Goal: Information Seeking & Learning: Learn about a topic

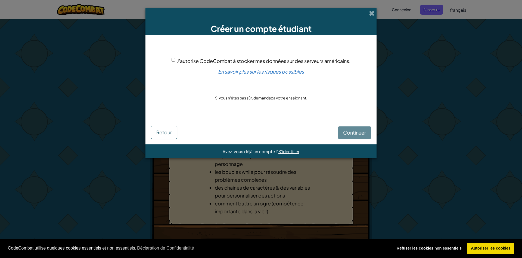
click at [182, 64] on span "J'autorise CodeCombat à stocker mes données sur des serveurs américains." at bounding box center [264, 61] width 174 height 6
click at [175, 61] on input "J'autorise CodeCombat à stocker mes données sur des serveurs américains." at bounding box center [174, 60] width 4 height 4
checkbox input "true"
click at [356, 134] on span "Continuer" at bounding box center [354, 132] width 23 height 6
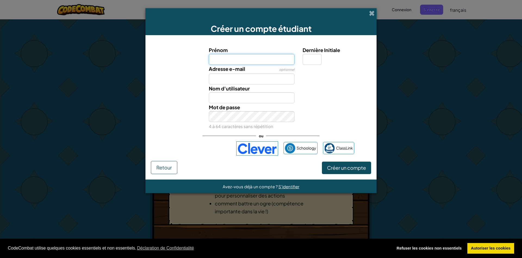
click at [240, 62] on input "Prénom" at bounding box center [252, 59] width 86 height 11
type input "azerty"
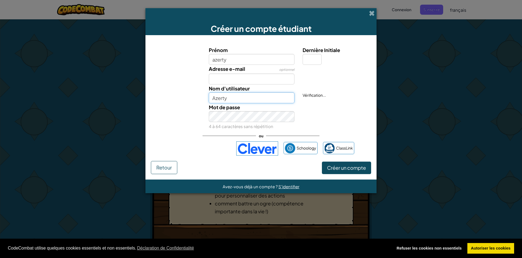
click at [234, 101] on input "Azerty" at bounding box center [252, 97] width 86 height 11
click at [332, 119] on div "Mot de passe 4 à 64 caractères sans répétition" at bounding box center [261, 116] width 226 height 27
click at [252, 99] on input "Azertyui" at bounding box center [252, 97] width 86 height 11
click at [337, 111] on div "Mot de passe 4 à 64 caractères sans répétition" at bounding box center [261, 116] width 226 height 27
click at [236, 99] on input "Aaa" at bounding box center [252, 97] width 86 height 11
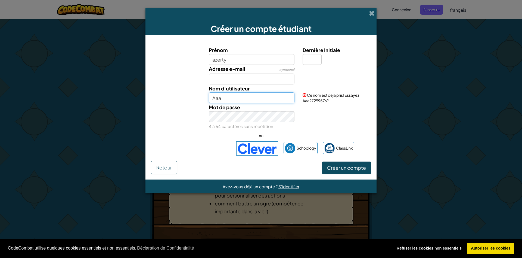
drag, startPoint x: 226, startPoint y: 98, endPoint x: 216, endPoint y: 99, distance: 9.5
click at [216, 99] on input "Aaa" at bounding box center [252, 97] width 86 height 11
type input "A"
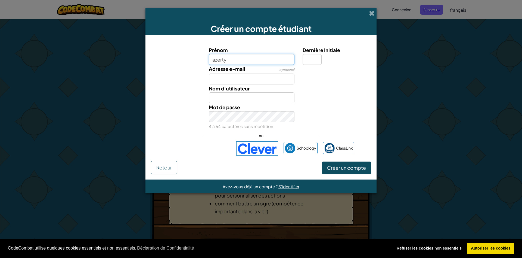
drag, startPoint x: 230, startPoint y: 59, endPoint x: 206, endPoint y: 58, distance: 24.5
click at [209, 58] on input "azerty" at bounding box center [252, 59] width 86 height 11
type input "mediation"
type input "Mediation"
click at [309, 63] on input "Dernière Initiale" at bounding box center [312, 59] width 19 height 11
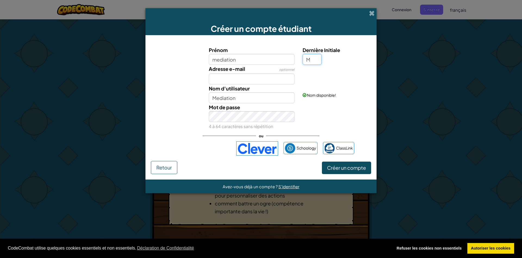
type input "M"
type input "MediationM"
click at [311, 61] on input "M" at bounding box center [312, 59] width 19 height 11
type input "N"
type input "MediationN"
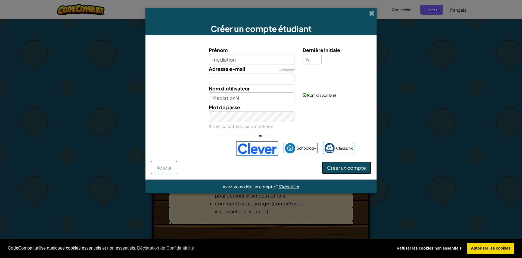
click at [344, 169] on span "Créer un compte" at bounding box center [346, 167] width 39 height 6
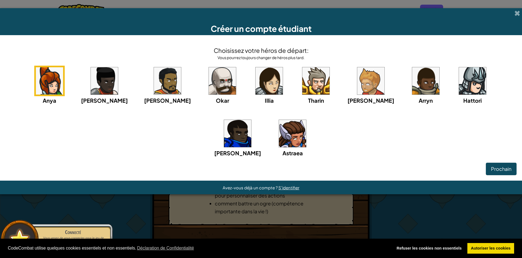
click at [57, 87] on img at bounding box center [49, 80] width 27 height 27
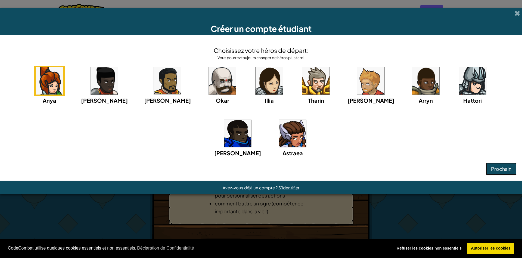
click at [510, 171] on span "Prochain" at bounding box center [501, 168] width 20 height 6
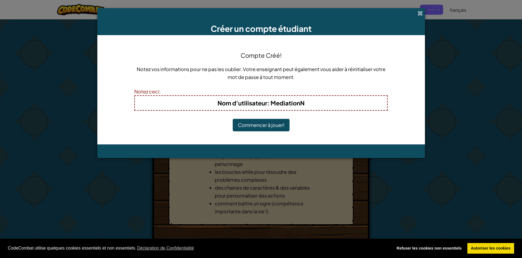
click at [260, 128] on button "Commencer à jouer!" at bounding box center [261, 125] width 57 height 13
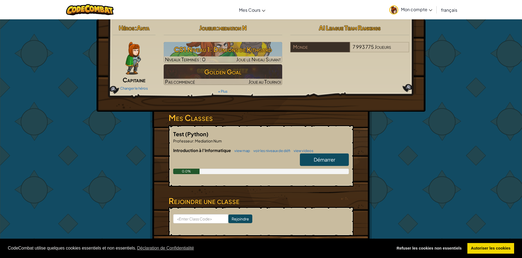
click at [323, 163] on link "Démarrer" at bounding box center [324, 159] width 49 height 13
select select "fr"
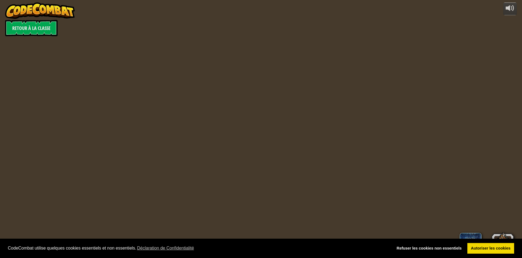
select select "fr"
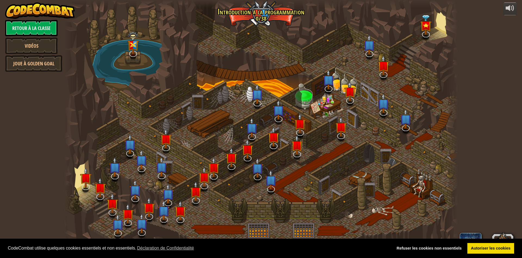
select select "fr"
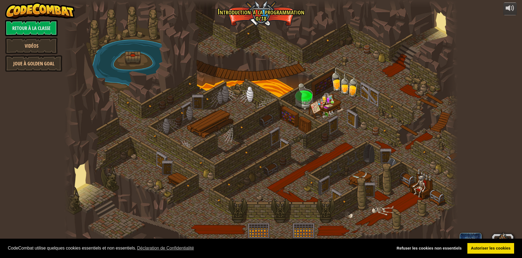
select select "fr"
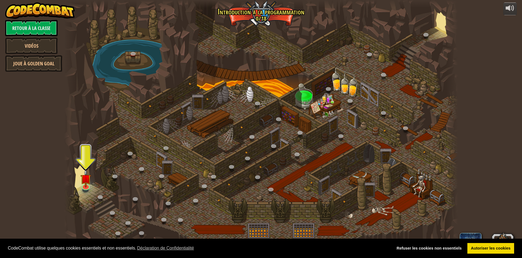
drag, startPoint x: 230, startPoint y: 183, endPoint x: 229, endPoint y: 154, distance: 28.6
click at [229, 154] on div at bounding box center [261, 129] width 394 height 258
click at [412, 249] on link "Refuser les cookies non essentiels" at bounding box center [429, 248] width 72 height 11
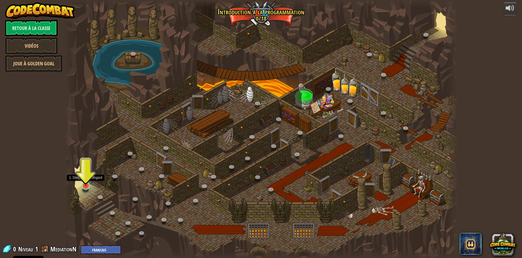
click at [85, 180] on img at bounding box center [86, 174] width 11 height 24
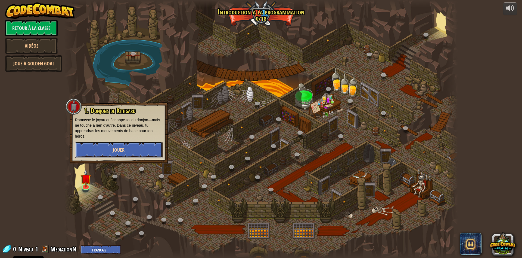
click at [121, 152] on span "Jouer" at bounding box center [119, 149] width 12 height 7
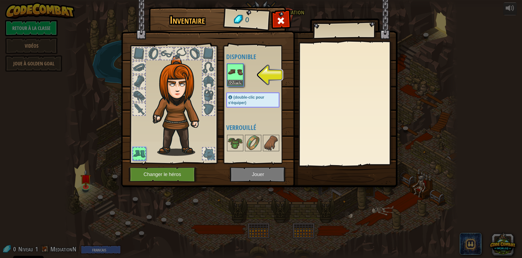
drag, startPoint x: 234, startPoint y: 75, endPoint x: 248, endPoint y: 98, distance: 27.2
click at [235, 75] on img at bounding box center [235, 71] width 15 height 15
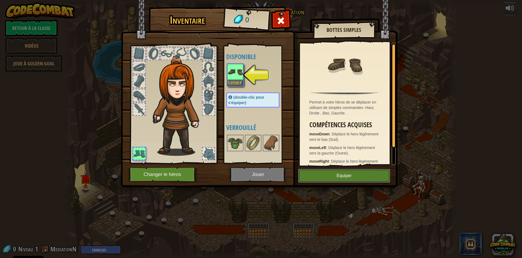
click at [330, 177] on button "Equiper" at bounding box center [344, 176] width 92 height 14
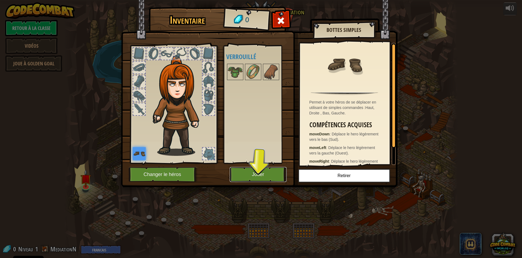
click at [246, 175] on button "Jouer" at bounding box center [258, 174] width 57 height 15
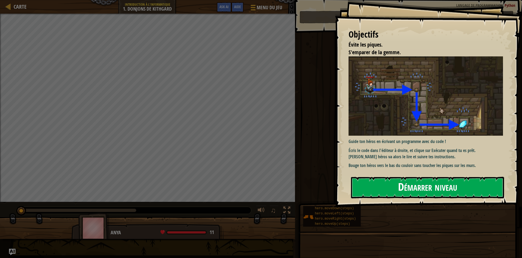
click at [397, 191] on button "Démarrer niveau" at bounding box center [427, 187] width 153 height 21
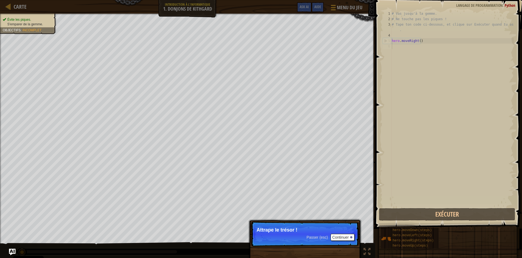
click at [306, 227] on p "Attrape le trésor !" at bounding box center [305, 229] width 97 height 5
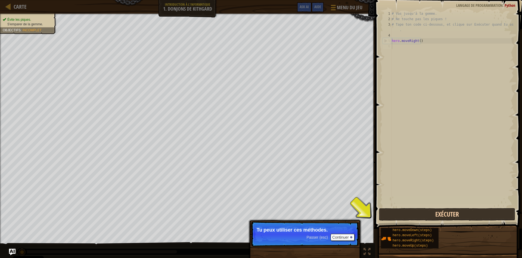
click at [402, 211] on button "Exécuter" at bounding box center [447, 214] width 136 height 13
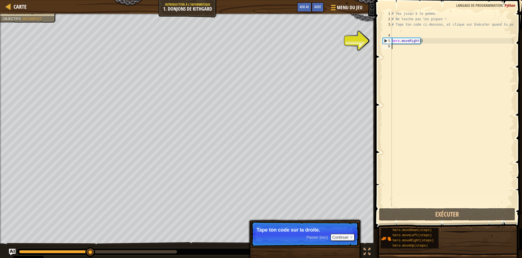
click at [407, 76] on div "# Vas jusqu'à la gemme. # Ne touche pas les piques ! # Tape ton code ci-dessous…" at bounding box center [452, 114] width 123 height 207
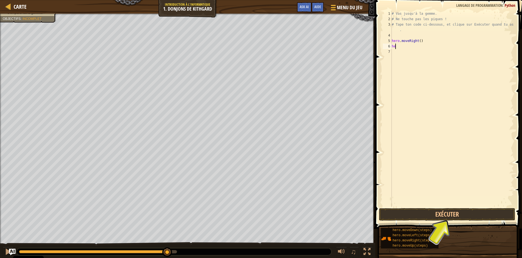
type textarea "her"
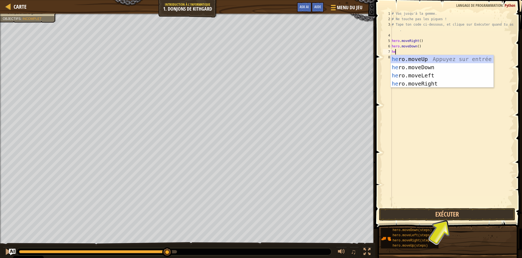
type textarea "he"
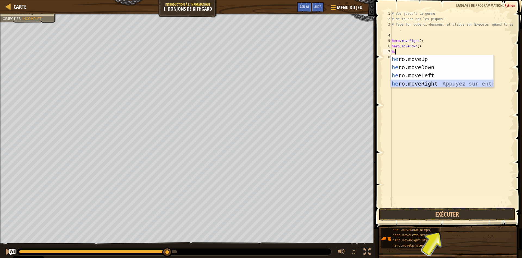
scroll to position [0, 0]
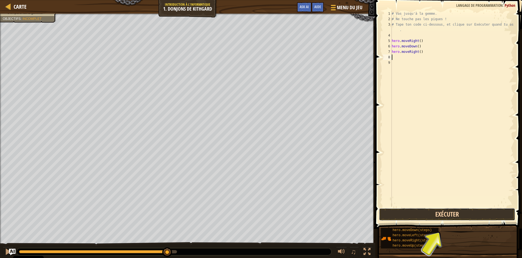
click at [399, 213] on button "Exécuter" at bounding box center [447, 214] width 136 height 13
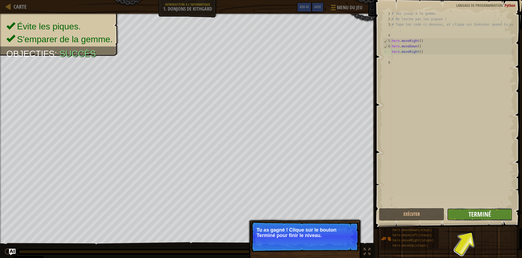
click at [479, 215] on span "Terminé" at bounding box center [480, 214] width 23 height 9
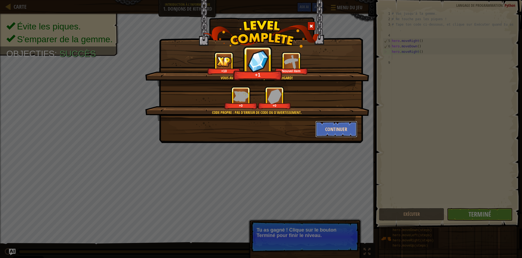
click at [332, 129] on button "Continuer" at bounding box center [337, 129] width 42 height 16
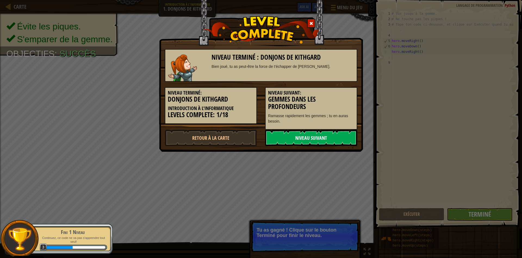
click at [329, 139] on link "Niveau Suivant" at bounding box center [311, 138] width 92 height 16
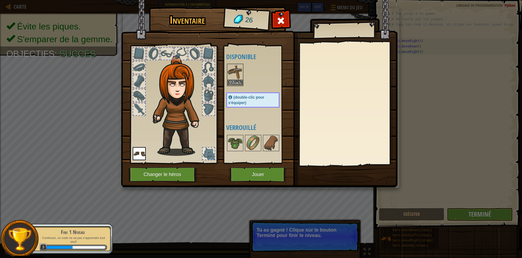
click at [236, 71] on img at bounding box center [235, 71] width 15 height 15
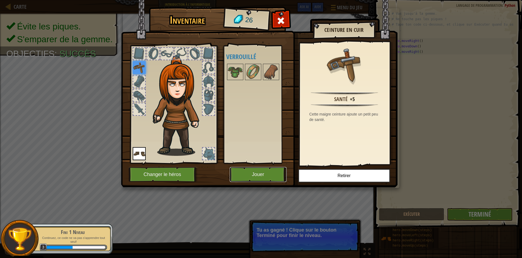
click at [264, 172] on button "Jouer" at bounding box center [258, 174] width 57 height 15
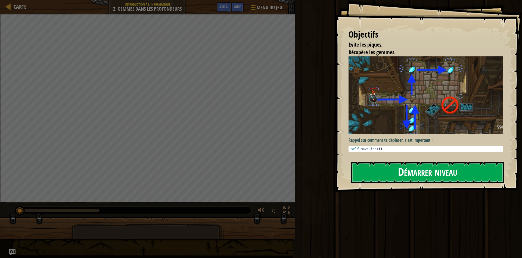
click at [379, 178] on button "Démarrer niveau" at bounding box center [427, 172] width 153 height 21
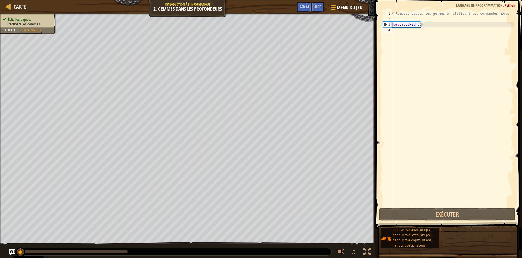
click at [410, 35] on div "# Ramasse toutes les gemmes en utilisant des commandes move. hero . moveRight (…" at bounding box center [452, 114] width 123 height 207
type textarea "h"
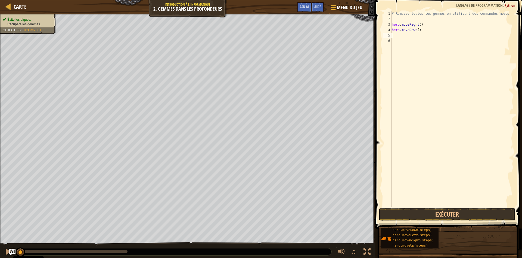
type textarea "h"
type textarea "hero.moveUp()"
type textarea "hero.moveUp(2)"
type textarea "h"
click at [423, 216] on button "Exécuter" at bounding box center [447, 214] width 136 height 13
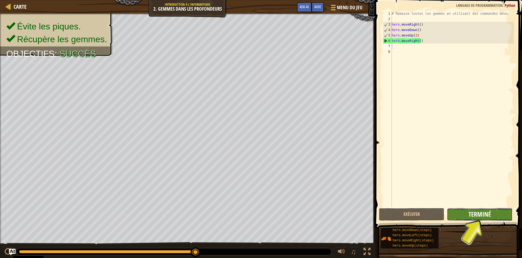
click at [481, 211] on span "Terminé" at bounding box center [480, 214] width 23 height 9
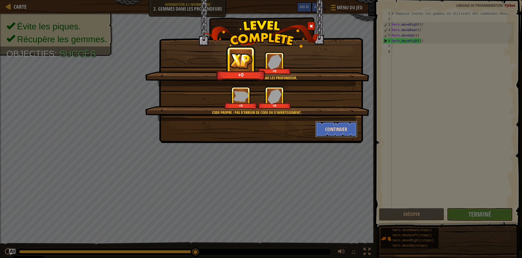
click at [338, 127] on button "Continuer" at bounding box center [337, 129] width 42 height 16
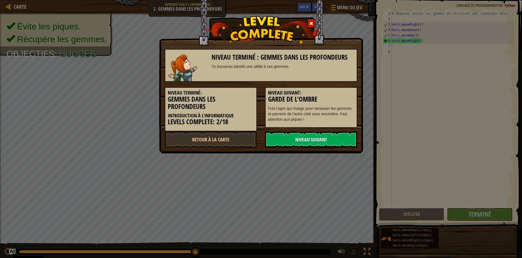
click at [309, 139] on link "Niveau Suivant" at bounding box center [311, 139] width 92 height 16
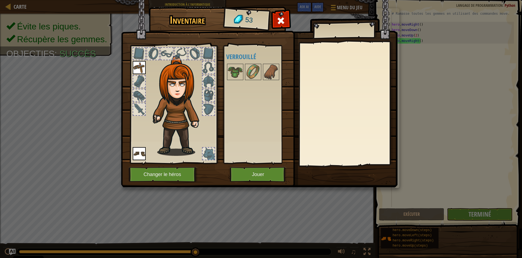
drag, startPoint x: 238, startPoint y: 74, endPoint x: 243, endPoint y: 98, distance: 24.2
click at [238, 75] on img at bounding box center [235, 71] width 15 height 15
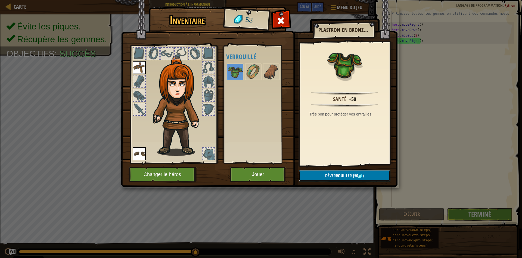
click at [313, 173] on button "Déverrouiller (50 )" at bounding box center [345, 175] width 92 height 11
click at [312, 173] on button "Confirmer" at bounding box center [345, 175] width 92 height 11
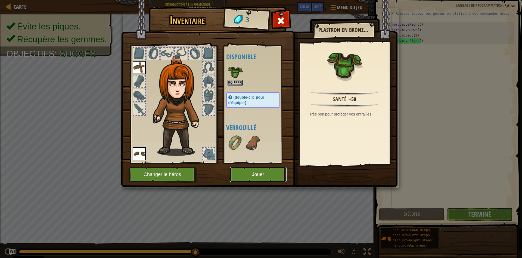
click at [260, 174] on button "Jouer" at bounding box center [258, 174] width 57 height 15
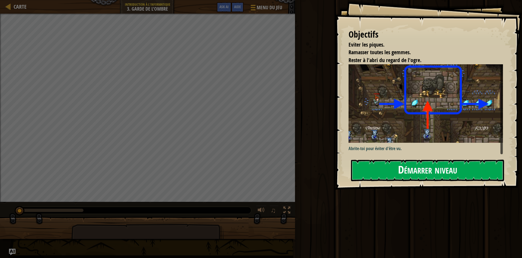
click at [375, 170] on button "Démarrer niveau" at bounding box center [427, 169] width 153 height 21
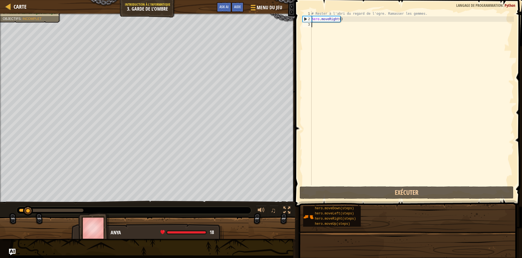
click at [341, 90] on div "# Rester à l'abri du regard de l'ogre. Ramasser les gemmes. hero . moveRight ( )" at bounding box center [413, 98] width 204 height 174
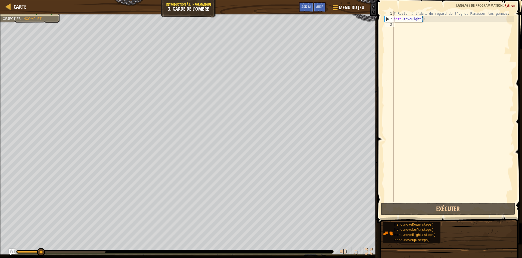
click at [421, 59] on div "# Rester à l'abri du regard de l'ogre. Ramasser les gemmes. hero . moveRight ( )" at bounding box center [453, 111] width 121 height 201
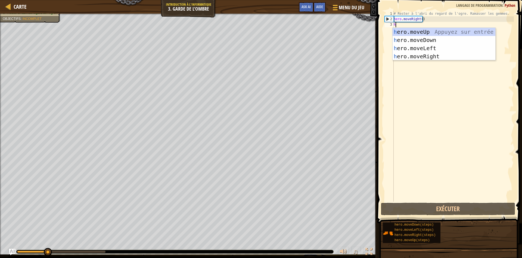
scroll to position [2, 0]
type textarea "hr"
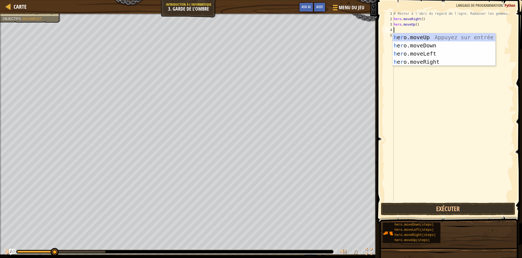
type textarea "he"
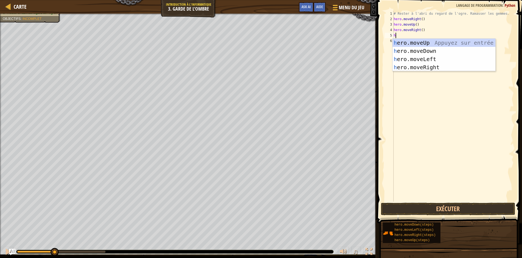
type textarea "he"
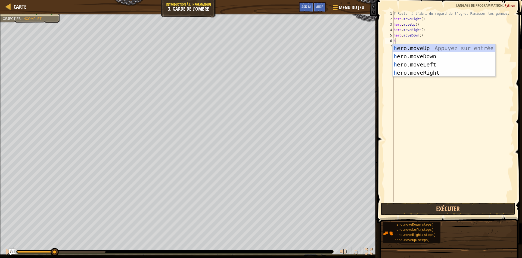
type textarea "he"
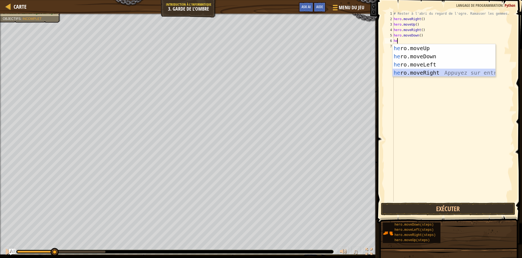
scroll to position [0, 0]
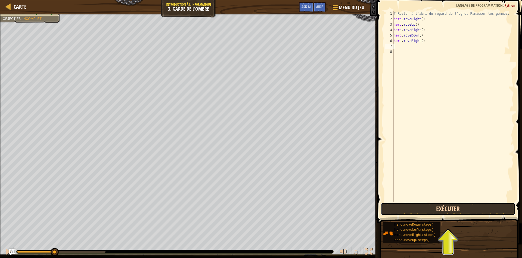
click at [420, 213] on button "Exécuter" at bounding box center [448, 208] width 134 height 13
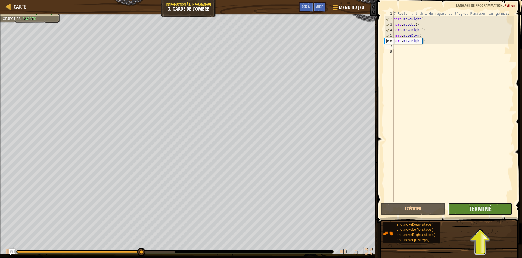
click at [462, 212] on button "Terminé" at bounding box center [480, 208] width 64 height 13
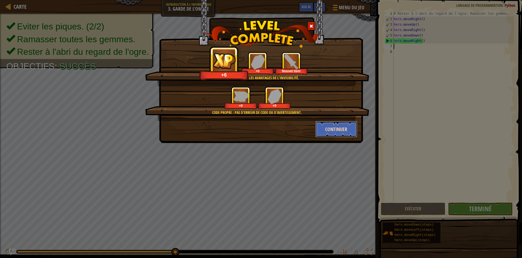
click at [338, 132] on button "Continuer" at bounding box center [337, 129] width 42 height 16
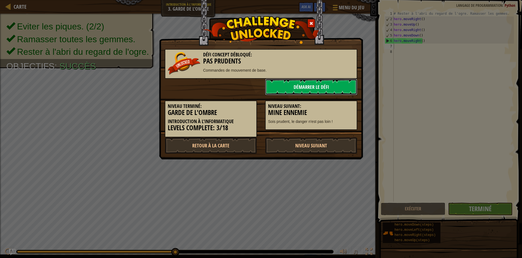
click at [290, 86] on link "Démarrer le Défi" at bounding box center [311, 87] width 92 height 16
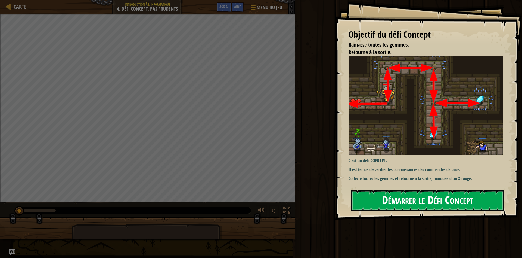
click at [382, 200] on button "Démarrer le Défi Concept" at bounding box center [427, 200] width 153 height 21
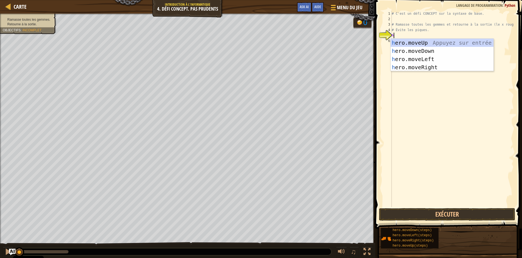
scroll to position [2, 0]
type textarea "he"
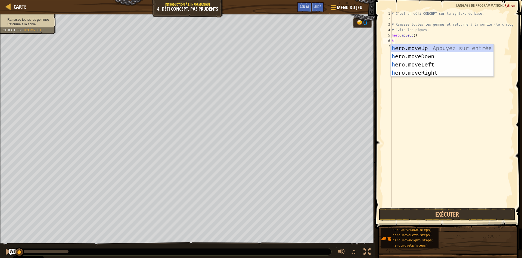
type textarea "he"
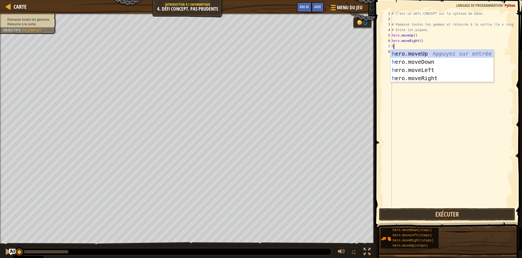
type textarea "he"
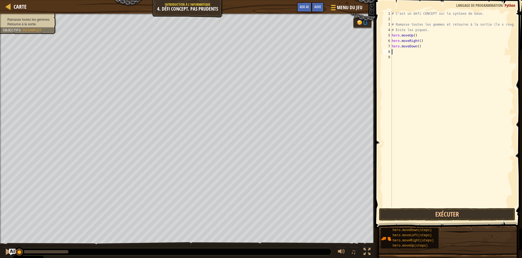
scroll to position [0, 0]
type textarea "hero.moveDown(2)"
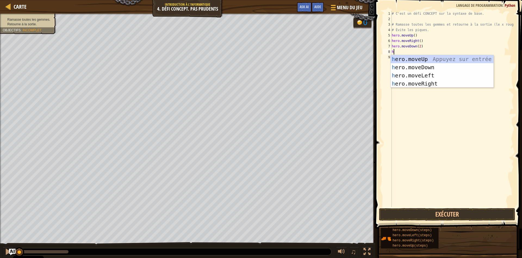
type textarea "he"
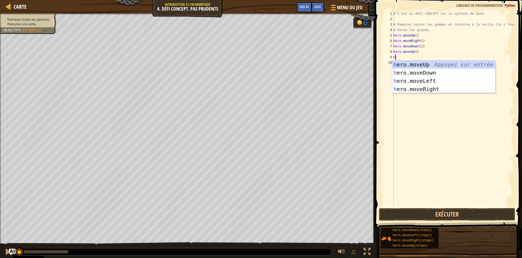
type textarea "he"
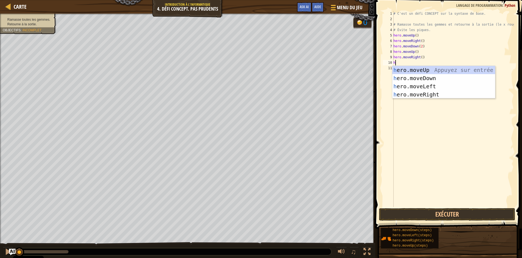
type textarea "he"
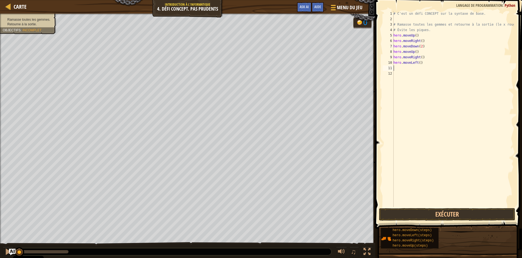
type textarea "he"
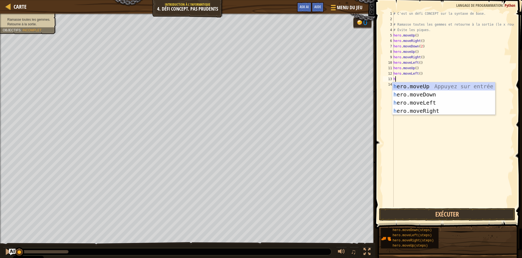
type textarea "he"
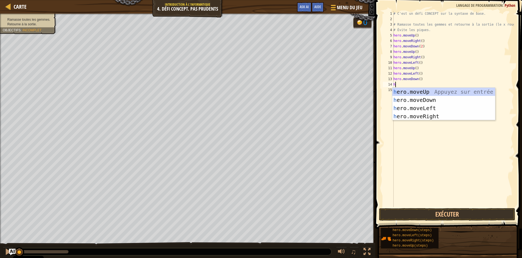
type textarea "he"
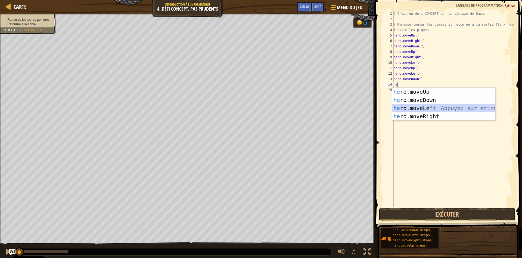
scroll to position [0, 0]
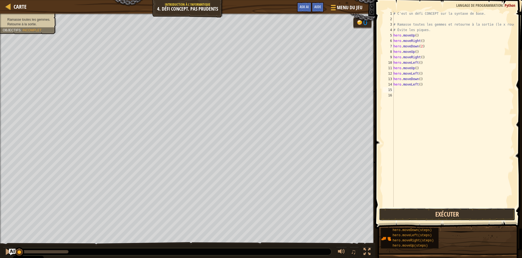
click at [414, 214] on button "Exécuter" at bounding box center [447, 214] width 136 height 13
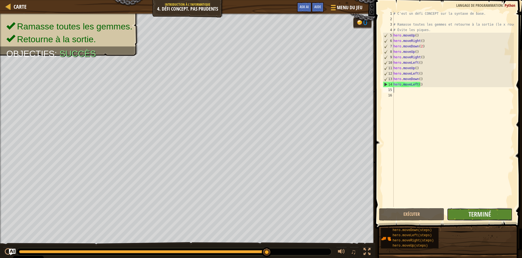
click at [461, 214] on button "Terminé" at bounding box center [479, 214] width 65 height 13
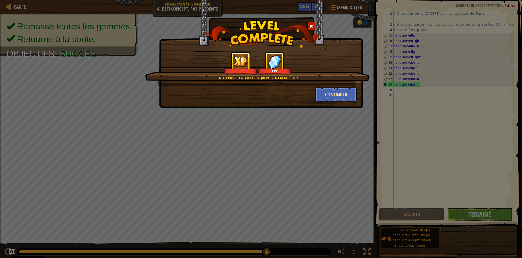
click at [334, 95] on button "Continuer" at bounding box center [337, 94] width 42 height 16
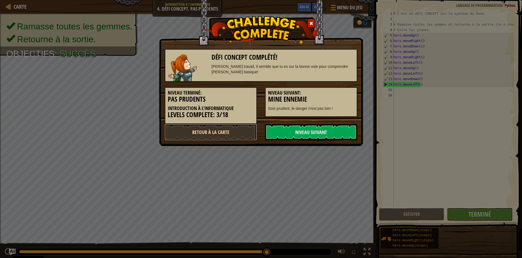
click at [209, 132] on link "Retour à la Carte" at bounding box center [211, 132] width 92 height 16
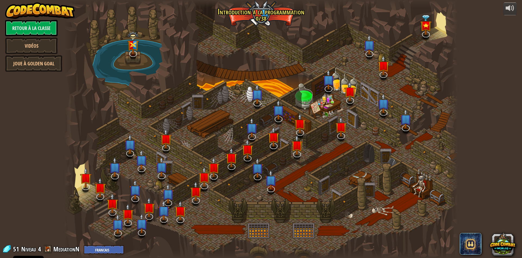
select select "fr"
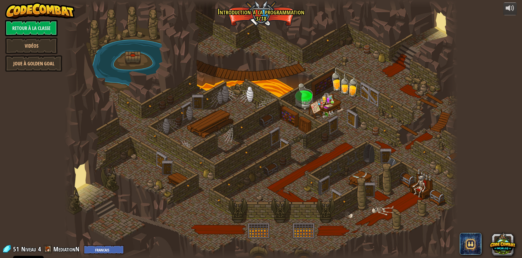
select select "fr"
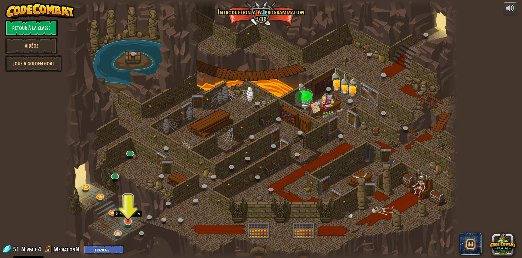
click at [125, 219] on img at bounding box center [128, 210] width 11 height 24
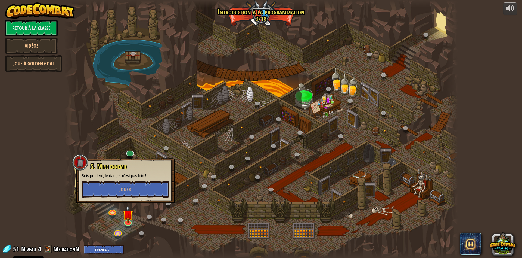
click at [149, 133] on div at bounding box center [261, 129] width 394 height 258
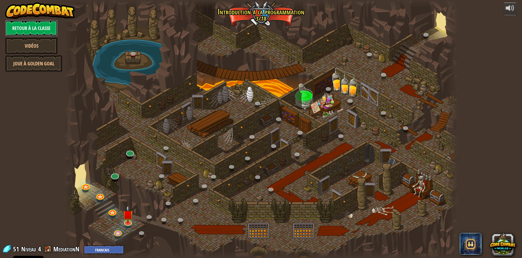
click at [44, 26] on link "Retour à la Classe" at bounding box center [31, 28] width 53 height 16
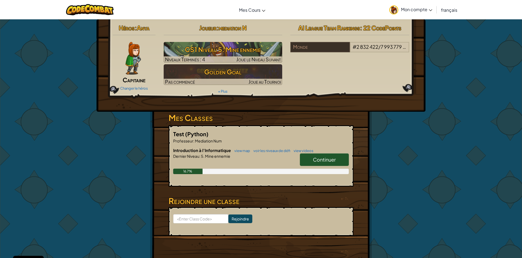
click at [324, 160] on span "Continuer" at bounding box center [324, 159] width 23 height 6
select select "fr"
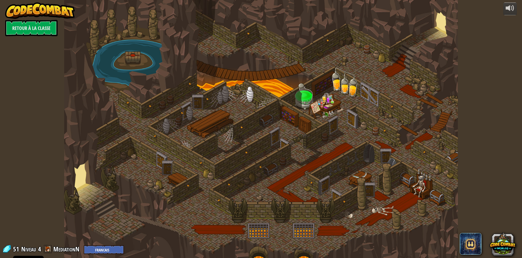
select select "fr"
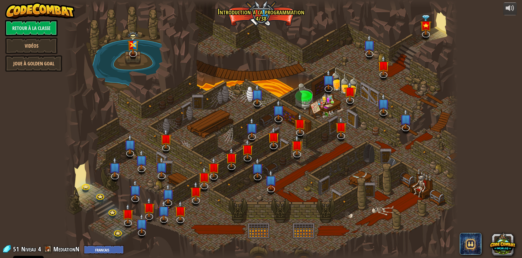
select select "fr"
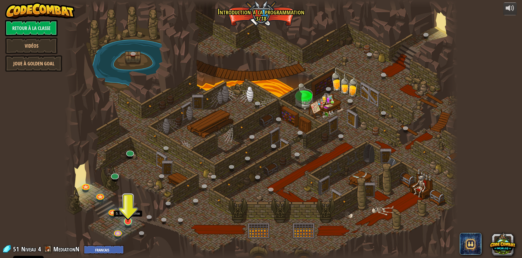
click at [129, 215] on img at bounding box center [128, 210] width 11 height 24
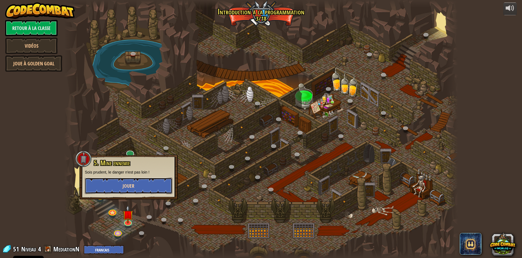
click at [132, 185] on span "Jouer" at bounding box center [129, 185] width 12 height 7
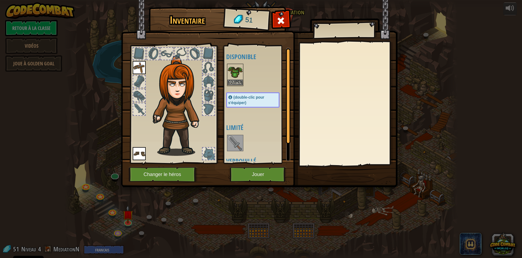
click at [233, 72] on img at bounding box center [235, 71] width 15 height 15
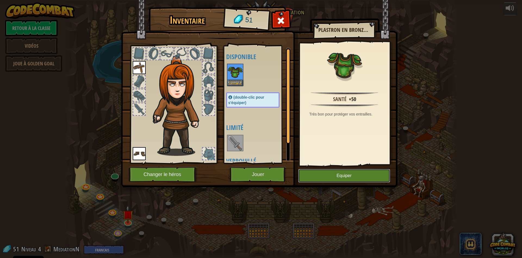
click at [329, 174] on button "Equiper" at bounding box center [344, 176] width 92 height 14
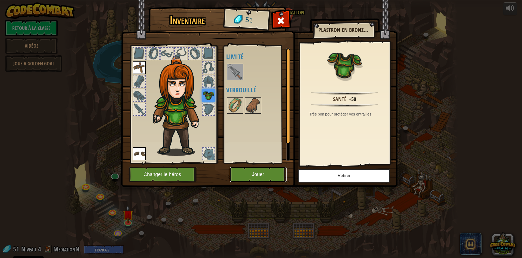
click at [257, 176] on button "Jouer" at bounding box center [258, 174] width 57 height 15
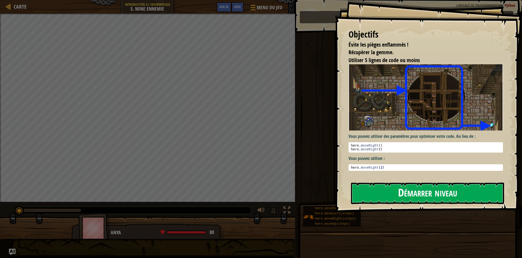
click at [389, 196] on button "Démarrer niveau" at bounding box center [427, 192] width 153 height 21
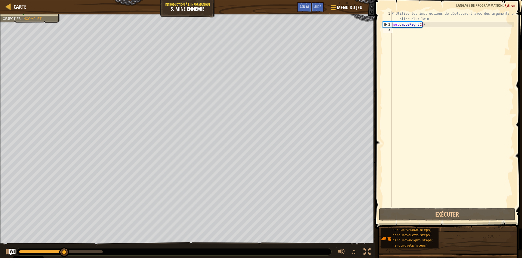
click at [405, 45] on div "# Utilise les instructions de déplacement avec des arguments pour aller plus lo…" at bounding box center [452, 117] width 123 height 212
type textarea "he"
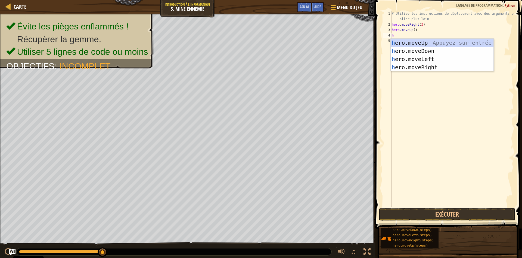
type textarea "he"
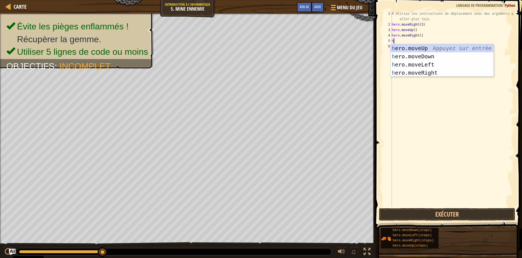
type textarea "he"
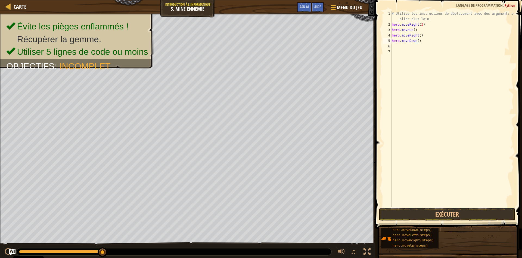
type textarea "hero.moveDown(3)"
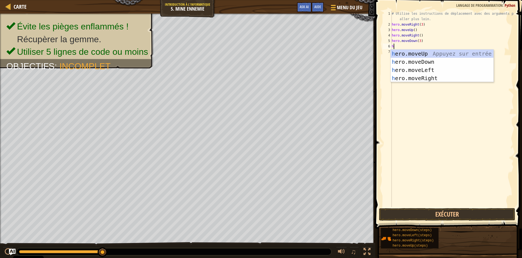
type textarea "he"
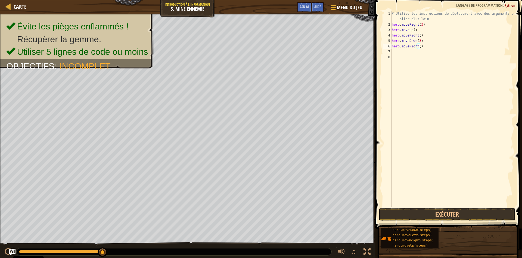
scroll to position [2, 2]
type textarea "hero.moveRight(2)"
click at [424, 216] on button "Exécuter" at bounding box center [447, 214] width 136 height 13
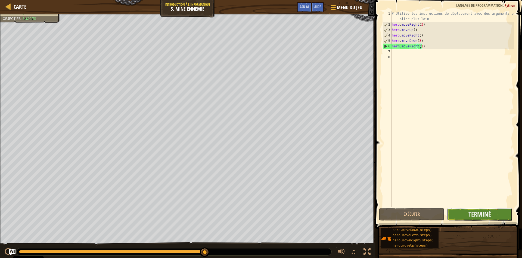
click at [463, 216] on button "Terminé" at bounding box center [479, 214] width 65 height 13
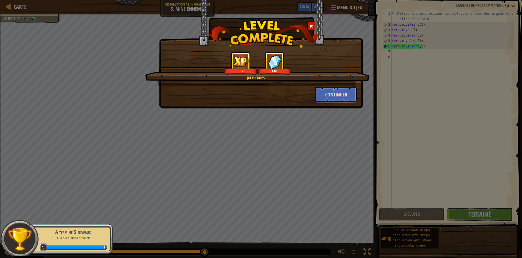
click at [334, 97] on button "Continuer" at bounding box center [337, 94] width 42 height 16
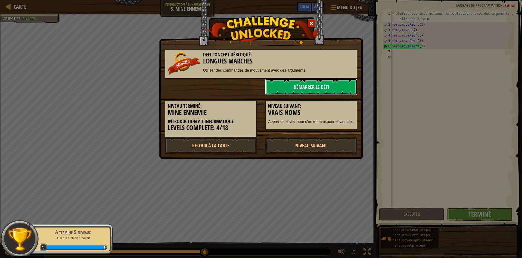
click at [310, 86] on link "Démarrer le Défi" at bounding box center [311, 87] width 92 height 16
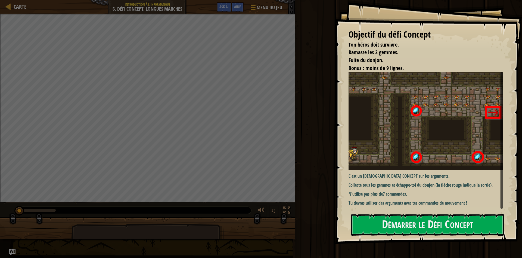
scroll to position [0, 0]
click at [407, 223] on button "Démarrer le Défi Concept" at bounding box center [427, 224] width 153 height 21
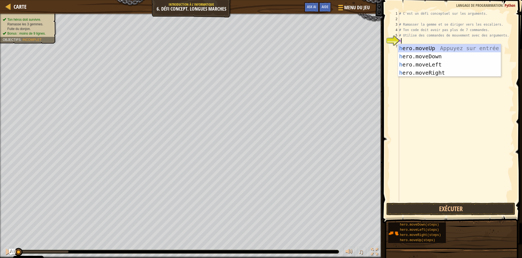
scroll to position [2, 0]
type textarea "he"
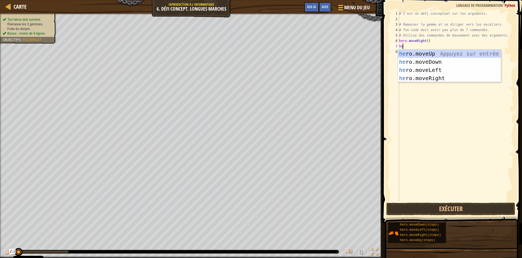
type textarea "he"
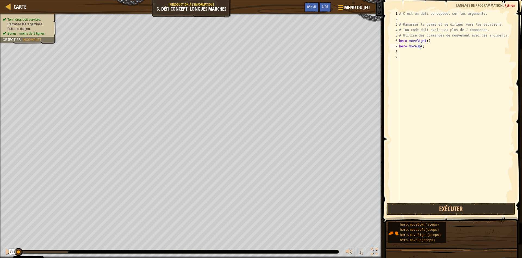
type textarea "hero.moveUp(3)"
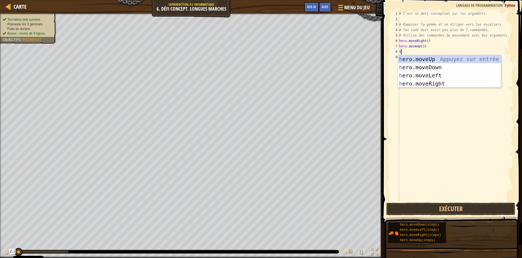
scroll to position [2, 0]
type textarea "he"
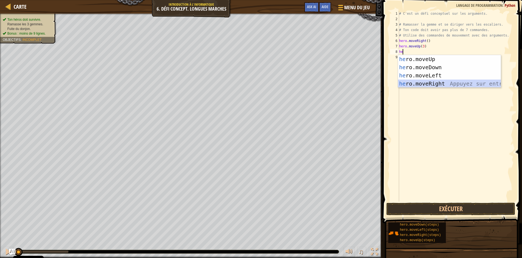
scroll to position [0, 0]
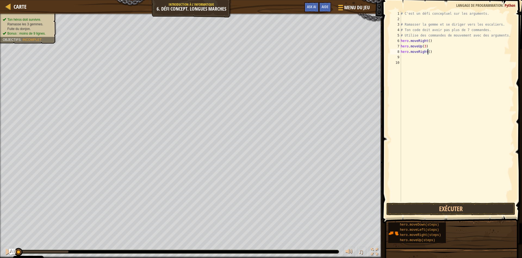
type textarea "hero.moveRight(2)"
type textarea "he"
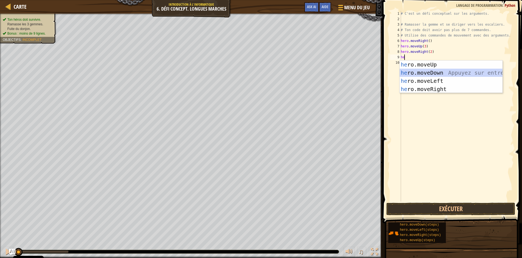
scroll to position [0, 0]
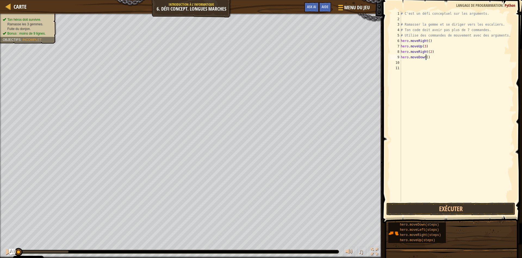
type textarea "hero.moveDown(3)"
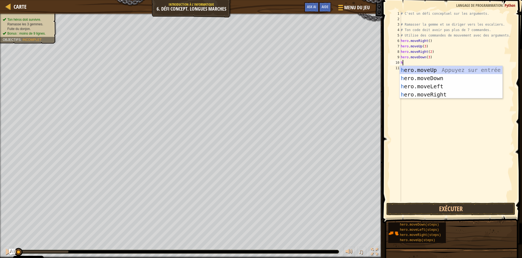
type textarea "he"
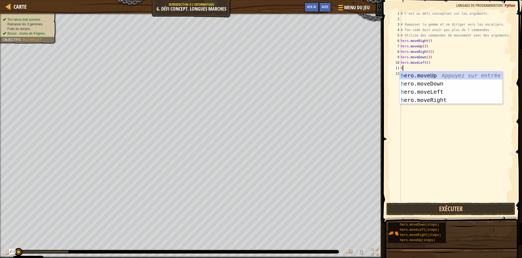
type textarea "he"
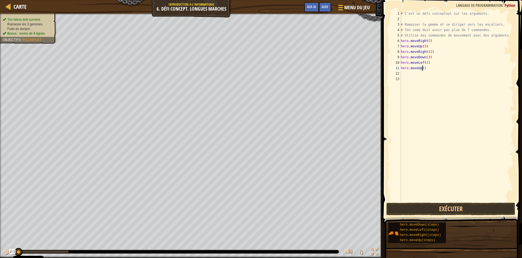
type textarea "hero.moveUp(2)"
type textarea "he"
click at [432, 211] on button "Exécuter" at bounding box center [451, 208] width 129 height 13
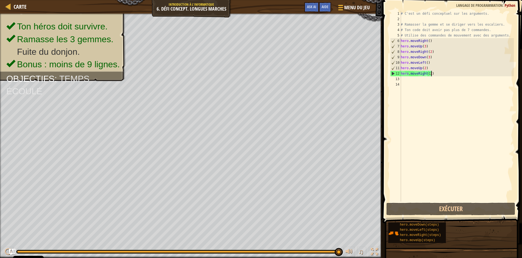
click at [431, 75] on div "# C'est un défi conceptuel sur les arguments. # Ramasser la gemme et se diriger…" at bounding box center [457, 111] width 114 height 201
click at [430, 73] on div "# C'est un défi conceptuel sur les arguments. # Ramasser la gemme et se diriger…" at bounding box center [457, 111] width 114 height 201
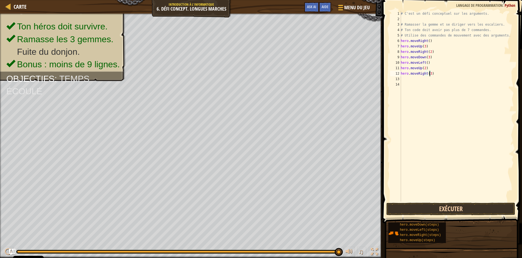
type textarea "hero.moveRight(3)"
click at [437, 206] on button "Exécuter" at bounding box center [451, 208] width 129 height 13
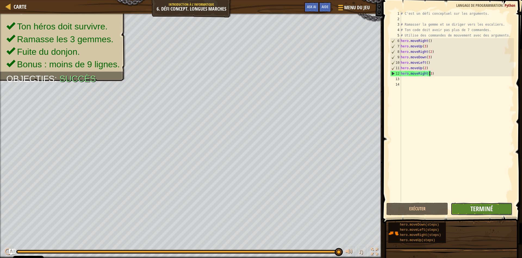
click at [471, 210] on span "Terminé" at bounding box center [482, 208] width 23 height 9
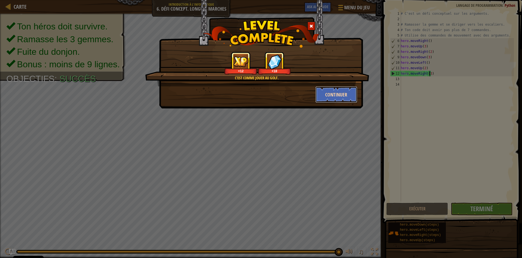
click at [333, 97] on button "Continuer" at bounding box center [337, 94] width 42 height 16
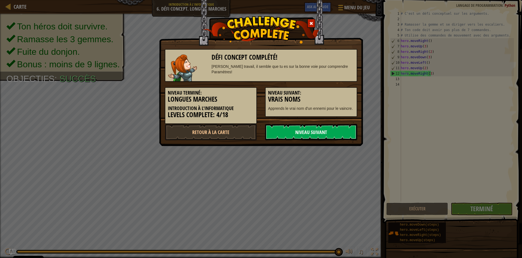
click at [320, 135] on link "Niveau Suivant" at bounding box center [311, 132] width 92 height 16
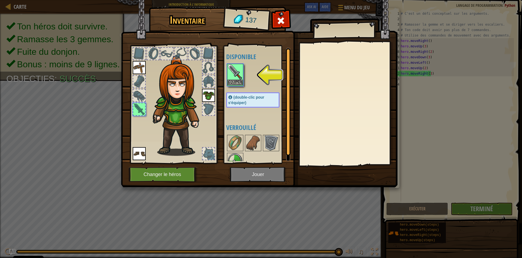
click at [237, 76] on img at bounding box center [235, 71] width 15 height 15
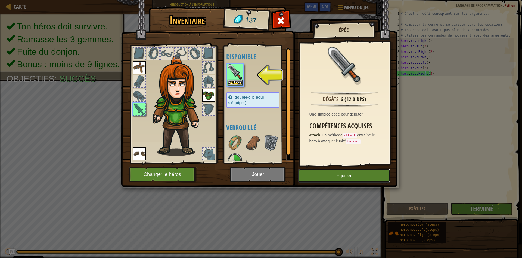
click at [338, 178] on button "Equiper" at bounding box center [344, 176] width 92 height 14
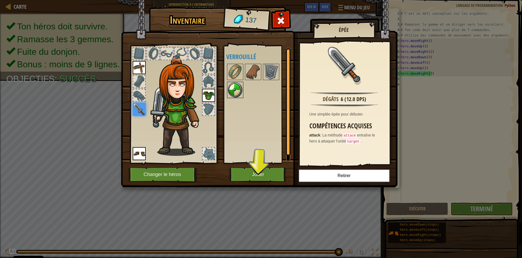
click at [231, 90] on img at bounding box center [235, 89] width 15 height 15
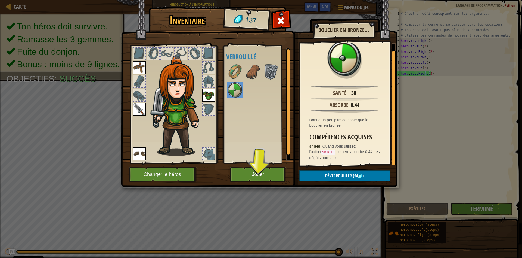
scroll to position [7, 0]
click at [266, 75] on img at bounding box center [271, 71] width 15 height 15
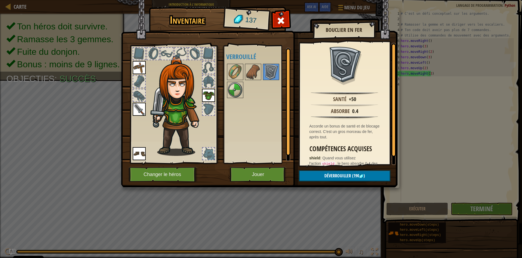
scroll to position [12, 0]
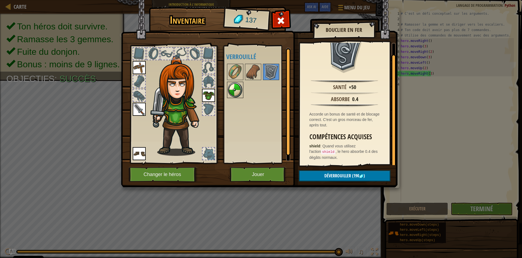
click at [230, 89] on img at bounding box center [235, 89] width 15 height 15
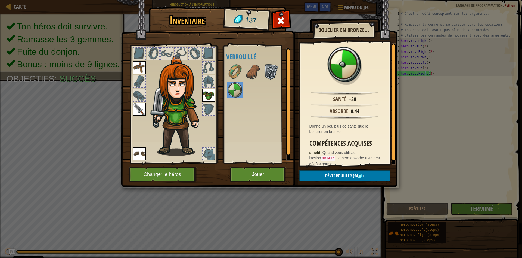
click at [270, 74] on img at bounding box center [271, 71] width 15 height 15
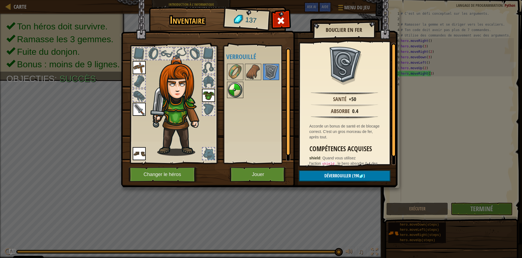
click at [234, 96] on img at bounding box center [235, 89] width 15 height 15
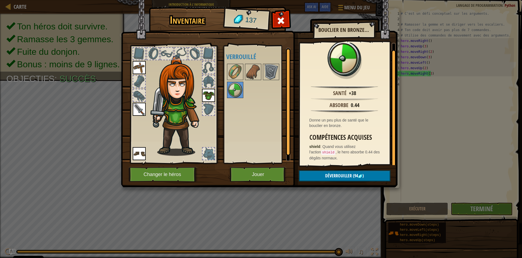
scroll to position [7, 0]
click at [269, 69] on img at bounding box center [271, 71] width 15 height 15
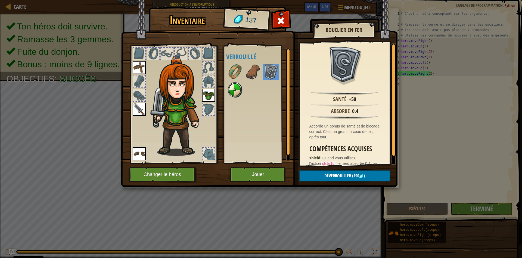
click at [237, 89] on img at bounding box center [235, 89] width 15 height 15
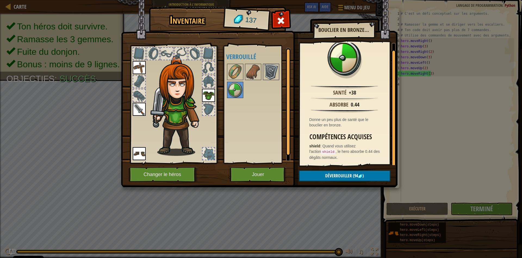
click at [270, 73] on img at bounding box center [271, 71] width 15 height 15
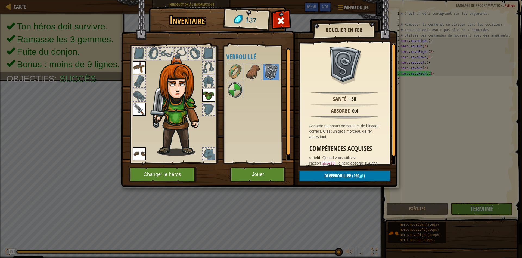
scroll to position [0, 0]
click at [235, 88] on img at bounding box center [235, 89] width 15 height 15
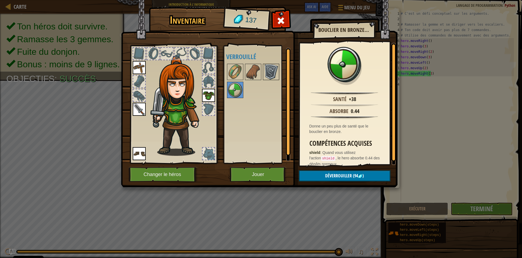
click at [274, 74] on img at bounding box center [271, 71] width 15 height 15
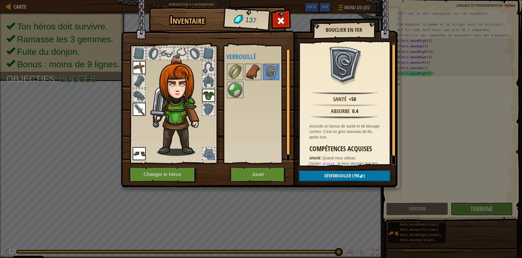
click at [254, 70] on img at bounding box center [253, 71] width 15 height 15
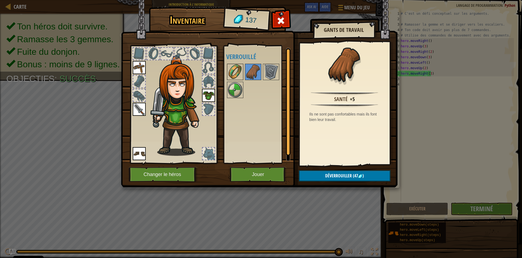
click at [229, 64] on div at bounding box center [235, 72] width 16 height 16
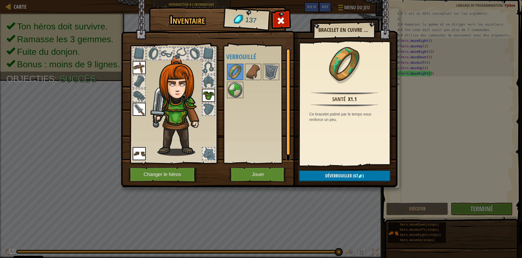
click at [245, 65] on div at bounding box center [258, 81] width 64 height 36
click at [268, 69] on img at bounding box center [271, 71] width 15 height 15
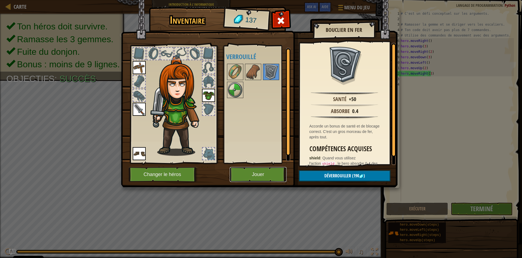
click at [270, 174] on button "Jouer" at bounding box center [258, 174] width 57 height 15
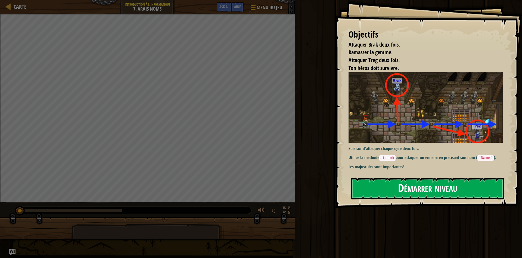
click at [425, 189] on button "Démarrer niveau" at bounding box center [427, 188] width 153 height 21
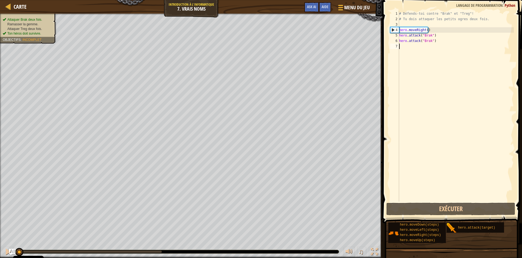
click at [414, 47] on div "# Défends-toi contre "Brak" et "Treg"! # Tu dois attaquer les petits ogres deux…" at bounding box center [456, 111] width 116 height 201
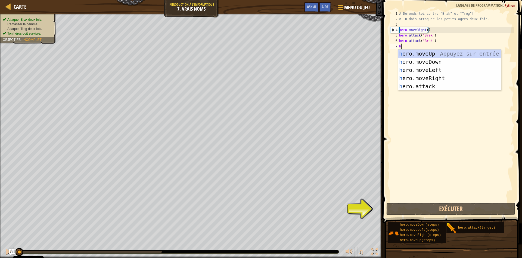
scroll to position [2, 0]
type textarea "he"
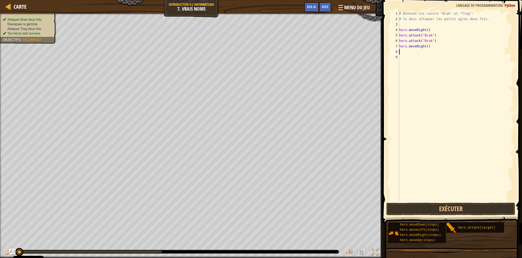
scroll to position [0, 0]
type textarea "hero.moveRight()"
type textarea "hero.attack("Treg")"
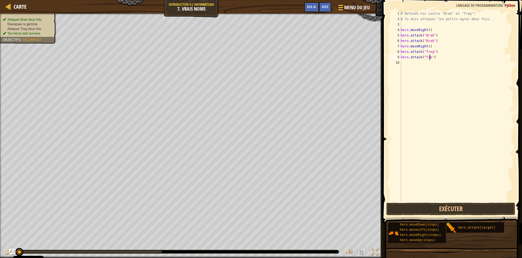
type textarea "hero.attack("Treg")"
type textarea "he"
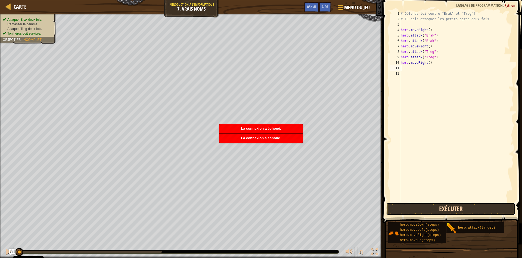
click at [420, 208] on button "Exécuter" at bounding box center [451, 208] width 129 height 13
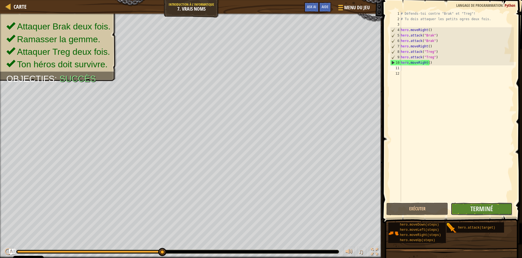
click at [467, 211] on button "Terminé" at bounding box center [482, 208] width 62 height 13
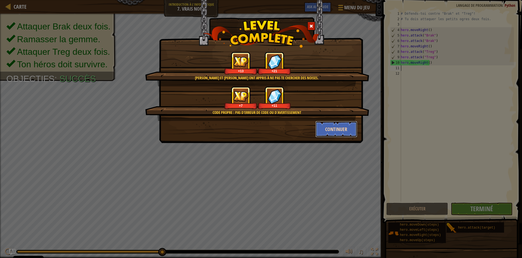
click at [343, 131] on button "Continuer" at bounding box center [337, 129] width 42 height 16
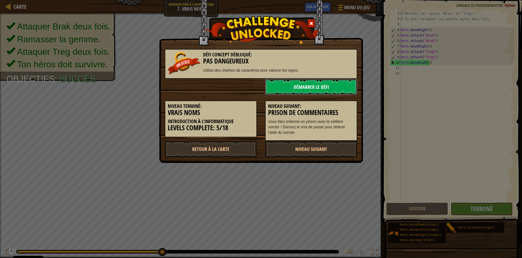
click at [298, 92] on link "Démarrer le Défi" at bounding box center [311, 87] width 92 height 16
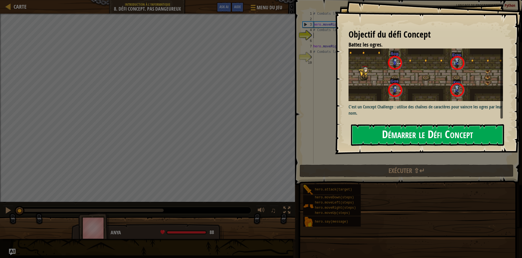
click at [405, 135] on button "Démarrer le Défi Concept" at bounding box center [427, 134] width 153 height 21
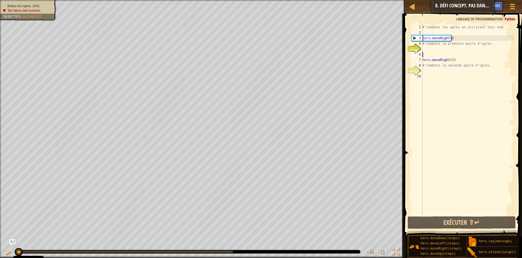
click at [437, 52] on div "# Combats les ogres en utilisant leur nom. hero . moveRight ( ) # Combats la pr…" at bounding box center [468, 124] width 93 height 201
click at [430, 49] on div "# Combats les ogres en utilisant leur nom. hero . moveRight ( ) # Combats la pr…" at bounding box center [468, 124] width 93 height 201
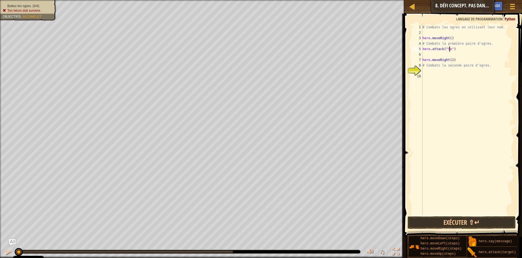
scroll to position [2, 2]
type textarea "hero.attack("Sog")"
click at [458, 219] on button "Exécuter ⇧↵" at bounding box center [462, 222] width 108 height 13
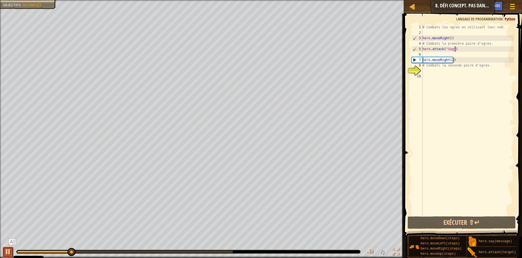
click at [8, 251] on div at bounding box center [8, 251] width 7 height 7
paste textarea
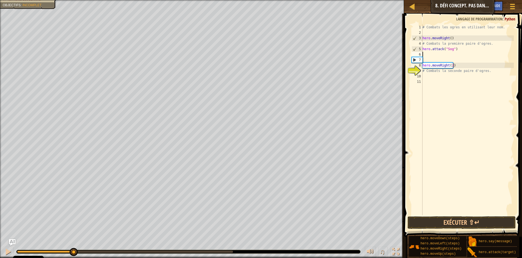
paste textarea "hero.attack("Sog")"
type textarea "hero.attack("Sog")"
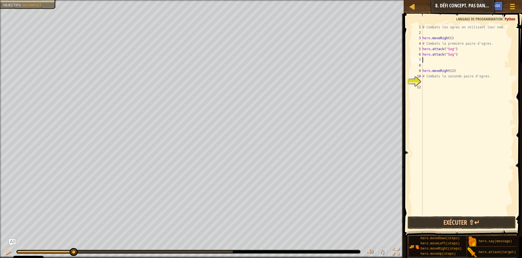
paste textarea "hero.attack("Sog")"
type textarea "hero.attack("Gos")"
drag, startPoint x: 456, startPoint y: 61, endPoint x: 423, endPoint y: 61, distance: 32.7
click at [423, 61] on div "# Combats les ogres en utilisant leur nom. hero . moveRight ( ) # Combats la pr…" at bounding box center [468, 124] width 93 height 201
click at [434, 65] on div "# Combats les ogres en utilisant leur nom. hero . moveRight ( ) # Combats la pr…" at bounding box center [468, 124] width 93 height 201
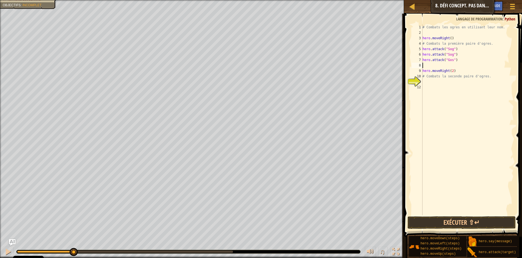
paste textarea "hero.attack("Gos")"
type textarea "hero.attack("Gos")"
type textarea "h"
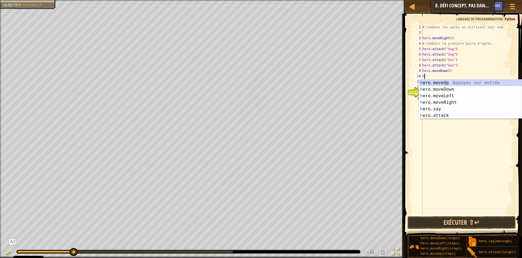
scroll to position [2, 0]
type textarea "he"
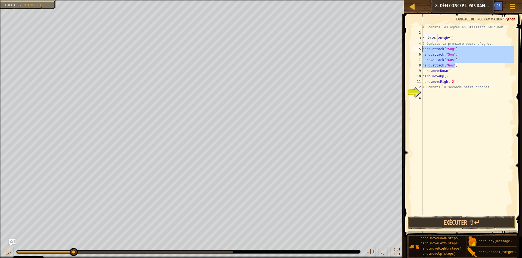
drag, startPoint x: 457, startPoint y: 64, endPoint x: 421, endPoint y: 47, distance: 39.2
click at [422, 47] on div "# Combats les ogres en utilisant leur nom. hero . moveRight ( ) # Combats la pr…" at bounding box center [468, 119] width 93 height 190
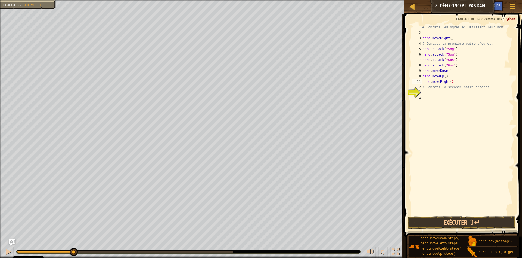
click at [456, 80] on div "# Combats les ogres en utilisant leur nom. hero . moveRight ( ) # Combats la pr…" at bounding box center [468, 124] width 93 height 201
type textarea "hero.moveRight(2)"
click at [448, 95] on div "# Combats les ogres en utilisant leur nom. hero . moveRight ( ) # Combats la pr…" at bounding box center [468, 124] width 93 height 201
paste textarea "hero.attack("Gos")"
click at [451, 92] on div "# Combats les ogres en utilisant leur nom. hero . moveRight ( ) # Combats la pr…" at bounding box center [468, 124] width 93 height 201
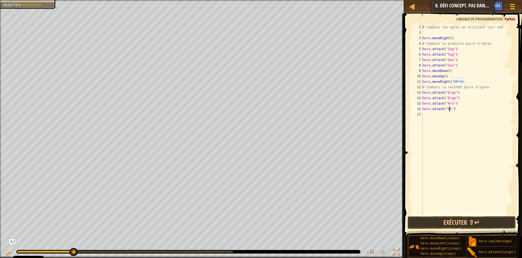
scroll to position [2, 2]
click at [451, 221] on button "Exécuter ⇧↵" at bounding box center [462, 222] width 108 height 13
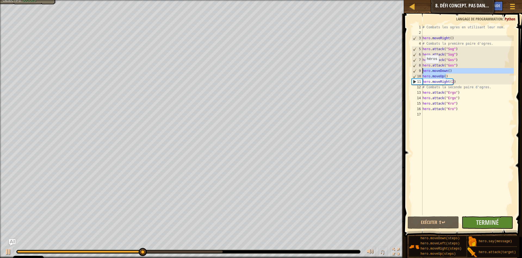
drag, startPoint x: 448, startPoint y: 77, endPoint x: 423, endPoint y: 69, distance: 26.8
click at [423, 69] on div "# Combats les ogres en utilisant leur nom. hero . moveRight ( ) # Combats la pr…" at bounding box center [468, 124] width 93 height 201
type textarea "hero.moveDown() hero.moveUp()"
click at [436, 118] on div "# Combats les ogres en utilisant leur nom. hero . moveRight ( ) # Combats la pr…" at bounding box center [468, 124] width 93 height 201
paste textarea "hero.moveUp()"
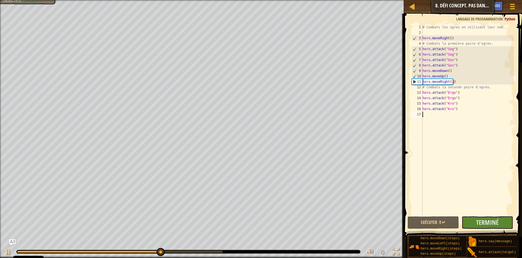
type textarea "hero.moveUp()"
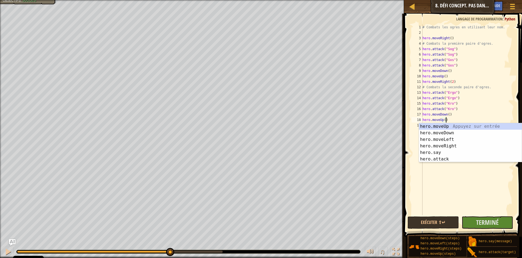
click at [458, 178] on div "# Combats les ogres en utilisant leur nom. hero . moveRight ( ) # Combats la pr…" at bounding box center [468, 124] width 93 height 201
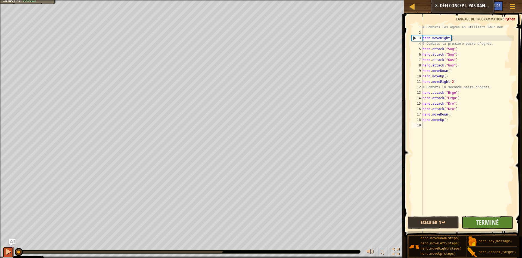
click at [4, 250] on button at bounding box center [8, 252] width 11 height 11
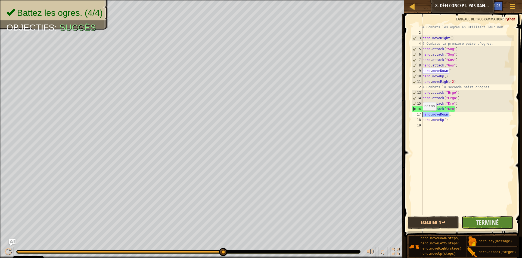
drag, startPoint x: 451, startPoint y: 115, endPoint x: 420, endPoint y: 116, distance: 30.2
click at [422, 116] on div "# Combats les ogres en utilisant leur nom. hero . moveRight ( ) # Combats la pr…" at bounding box center [468, 119] width 93 height 190
click at [453, 121] on div "# Combats les ogres en utilisant leur nom. hero . moveRight ( ) # Combats la pr…" at bounding box center [468, 124] width 93 height 201
type textarea "hero.moveUp()"
drag, startPoint x: 450, startPoint y: 121, endPoint x: 423, endPoint y: 118, distance: 27.2
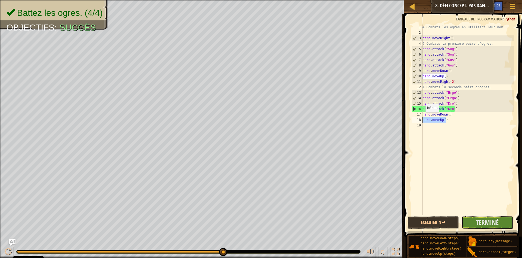
click at [423, 118] on div "# Combats les ogres en utilisant leur nom. hero . moveRight ( ) # Combats la pr…" at bounding box center [468, 124] width 93 height 201
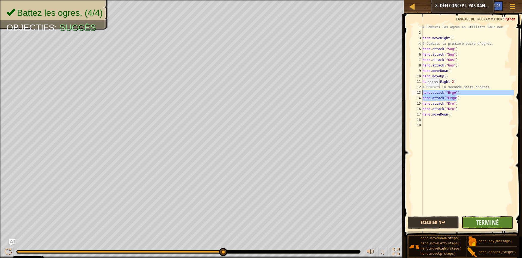
drag, startPoint x: 456, startPoint y: 98, endPoint x: 423, endPoint y: 92, distance: 33.6
click at [423, 92] on div "# Combats les ogres en utilisant leur nom. hero . moveRight ( ) # Combats la pr…" at bounding box center [468, 124] width 93 height 201
type textarea "hero.attack("Ergo") hero.attack("Ergo")"
click at [439, 114] on div "# Combats les ogres en utilisant leur nom. hero . moveRight ( ) # Combats la pr…" at bounding box center [468, 124] width 93 height 201
paste textarea "hero.attack("Ergo")"
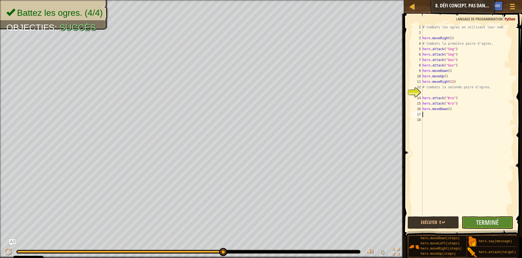
type textarea "hero.attack("Ergo")"
click at [429, 93] on div "# Combats les ogres en utilisant leur nom. hero . moveRight ( ) # Combats la pr…" at bounding box center [468, 124] width 93 height 201
type textarea "# Combats la seconde paire d'ogres."
click at [477, 218] on button "Terminé" at bounding box center [487, 222] width 51 height 13
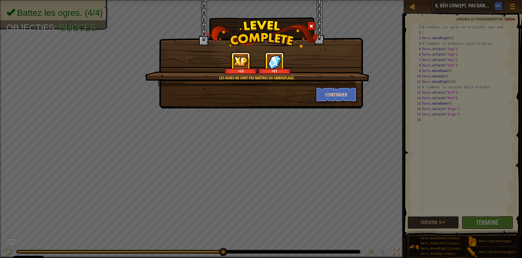
click at [256, 141] on div "Les ogres ne sont pas maîtres du camouflage. +13 +21 Continuer" at bounding box center [261, 129] width 522 height 258
click at [326, 92] on button "Continuer" at bounding box center [337, 94] width 42 height 16
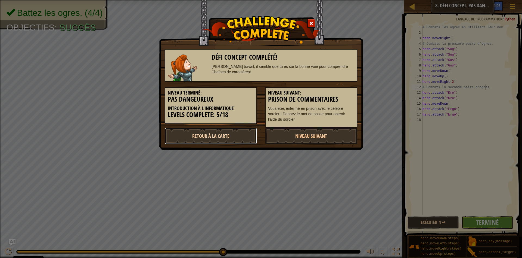
click at [199, 138] on link "Retour à la Carte" at bounding box center [211, 136] width 92 height 16
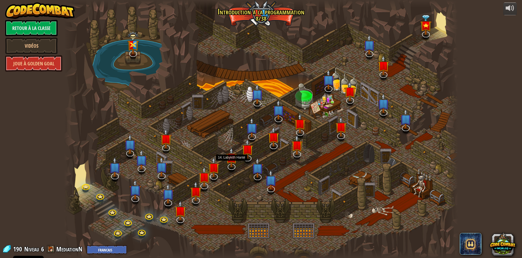
select select "fr"
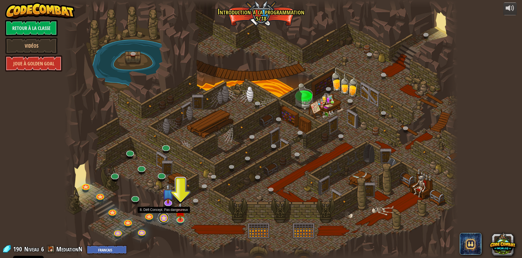
click at [164, 220] on link at bounding box center [163, 217] width 11 height 11
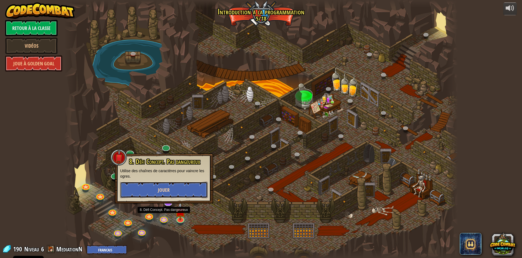
click at [174, 191] on button "Jouer" at bounding box center [164, 189] width 88 height 16
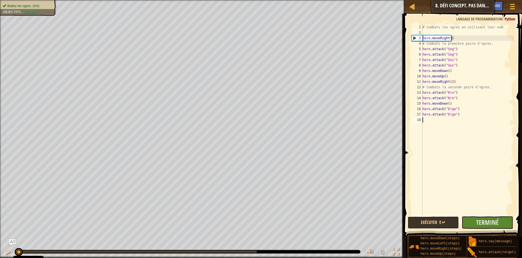
click at [440, 220] on button "Exécuter ⇧↵" at bounding box center [433, 222] width 51 height 13
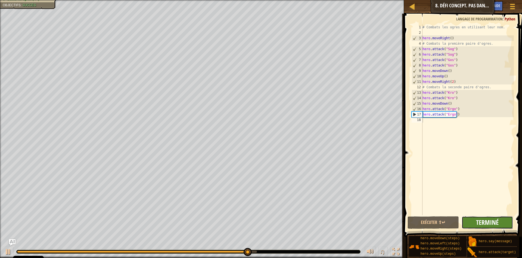
click at [484, 219] on span "Terminé" at bounding box center [487, 222] width 23 height 9
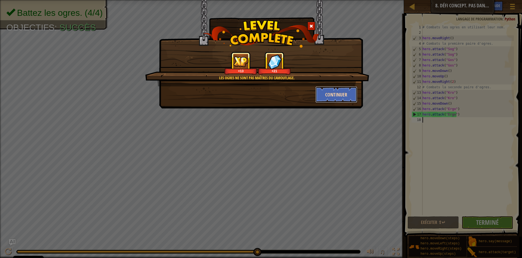
click at [328, 98] on button "Continuer" at bounding box center [337, 94] width 42 height 16
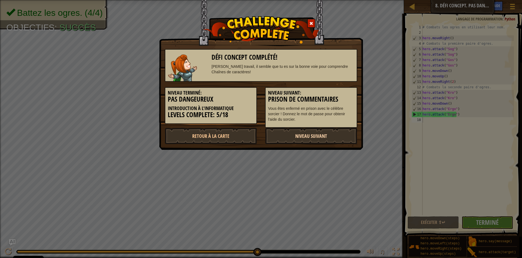
click at [305, 137] on link "Niveau Suivant" at bounding box center [311, 136] width 92 height 16
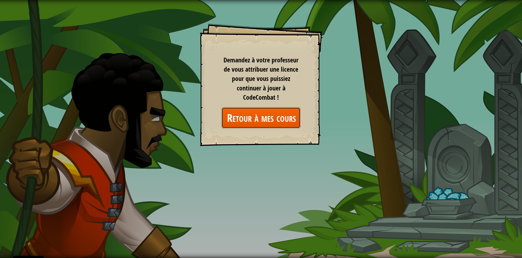
click at [268, 123] on link "Retour à mes cours" at bounding box center [261, 117] width 79 height 21
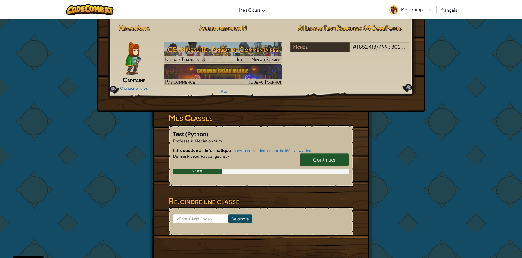
click at [318, 158] on span "Continuer" at bounding box center [324, 159] width 23 height 6
select select "fr"
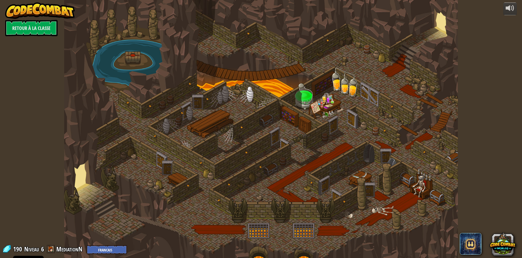
select select "fr"
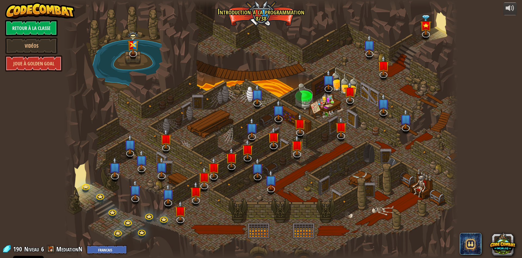
select select "fr"
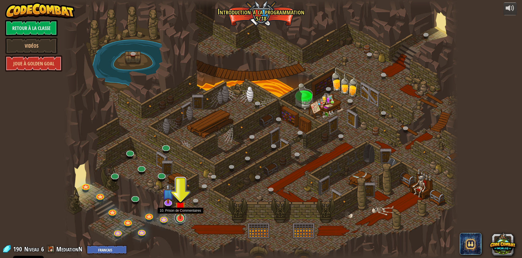
click at [182, 220] on link at bounding box center [180, 217] width 11 height 11
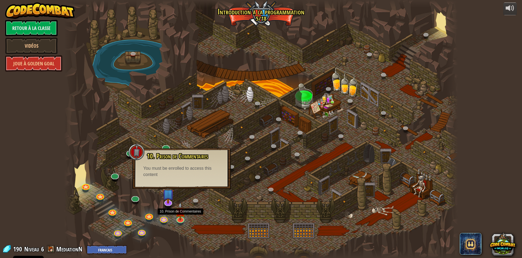
click at [219, 211] on div at bounding box center [261, 129] width 394 height 258
